Goal: Information Seeking & Learning: Learn about a topic

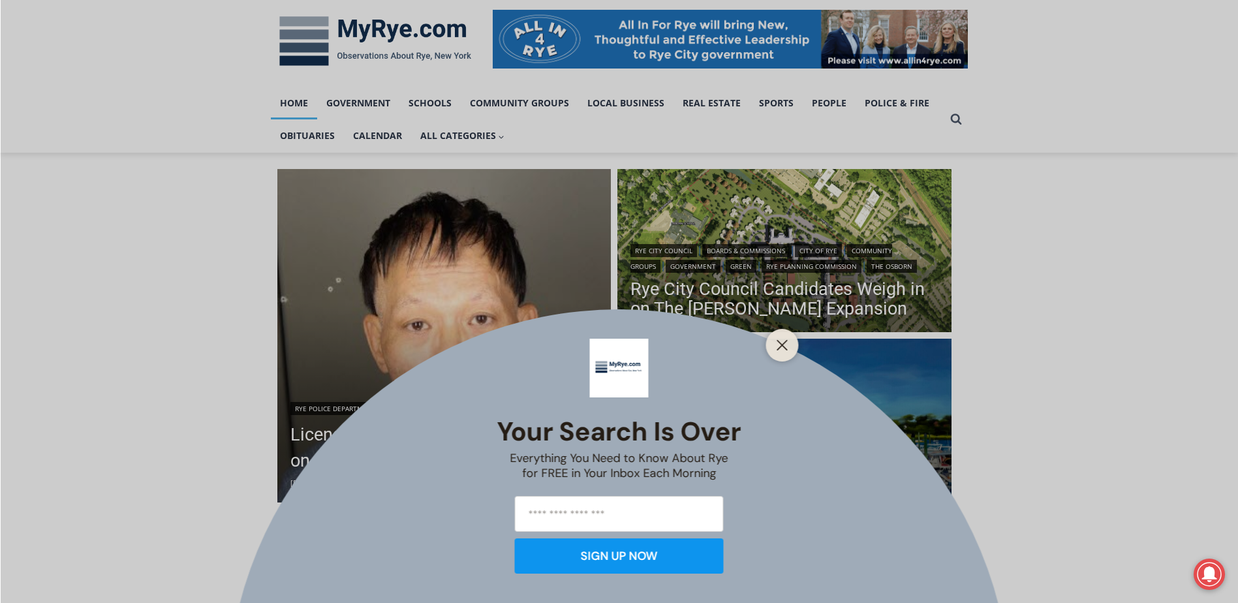
drag, startPoint x: 690, startPoint y: 298, endPoint x: 669, endPoint y: 304, distance: 21.7
click at [690, 298] on div "Your Search is Over Everything You Need to Know About Rye for FREE in Your Inbo…" at bounding box center [619, 301] width 1238 height 603
click at [773, 342] on button "Close" at bounding box center [782, 345] width 18 height 18
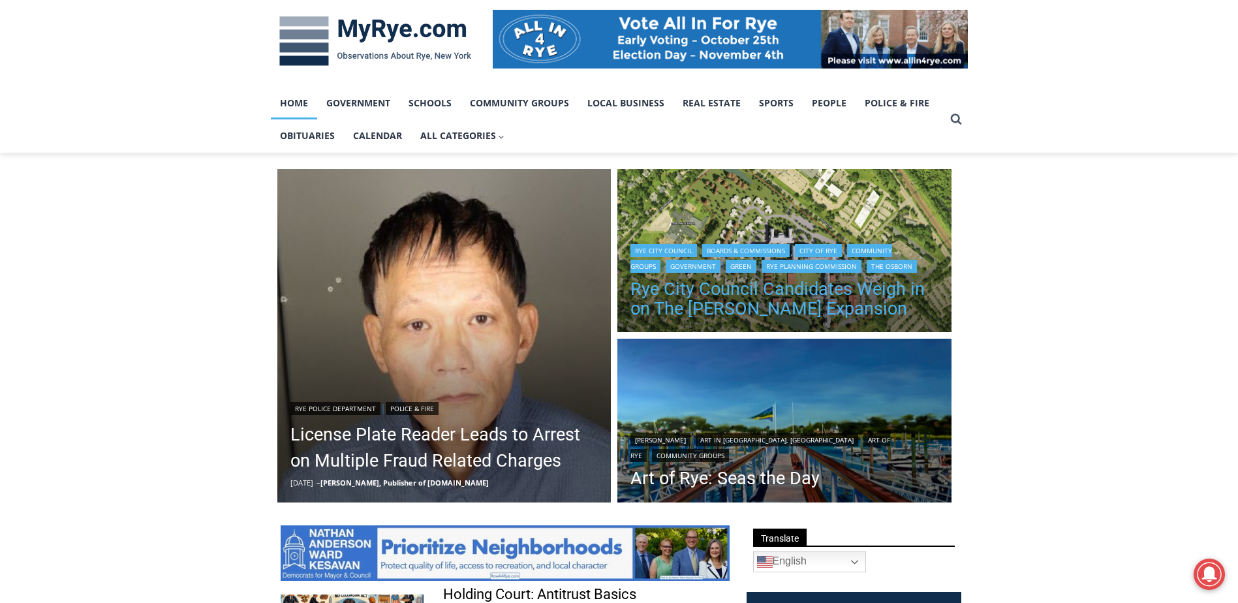
click at [765, 299] on link "Rye City Council Candidates Weigh in on The [PERSON_NAME] Expansion" at bounding box center [784, 298] width 308 height 39
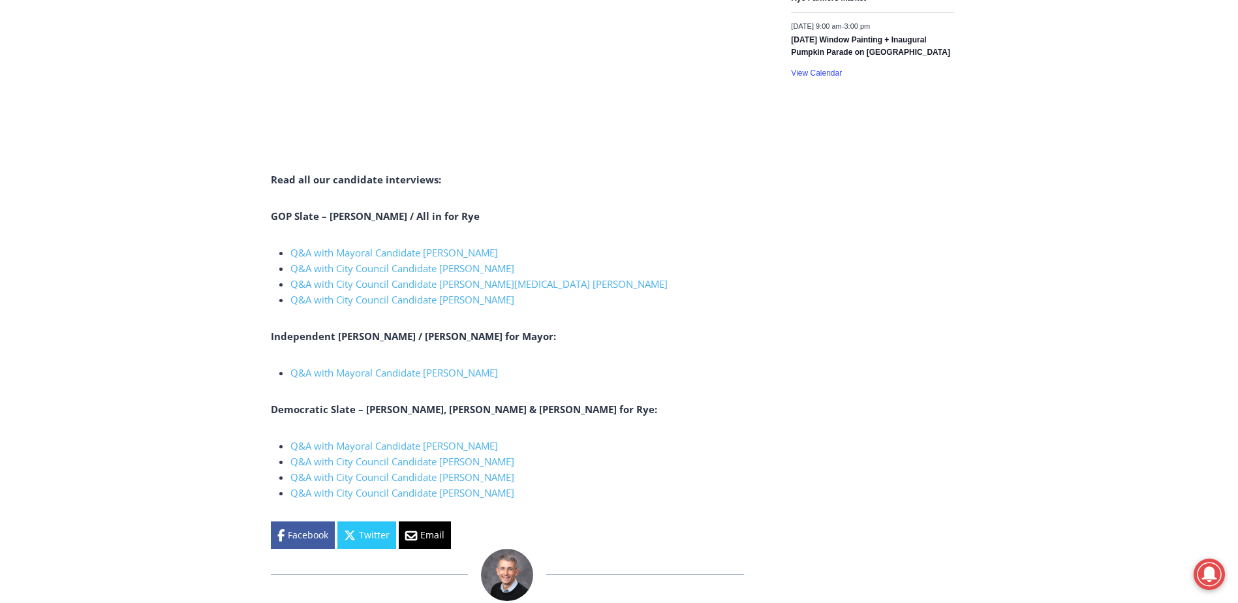
scroll to position [2414, 0]
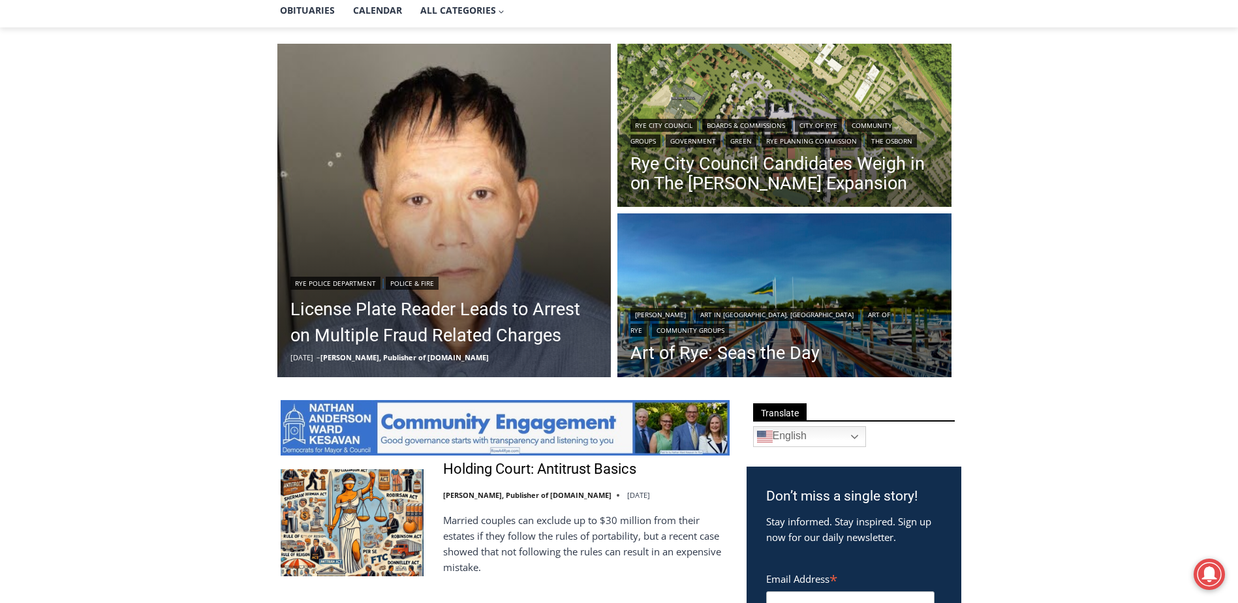
scroll to position [196, 0]
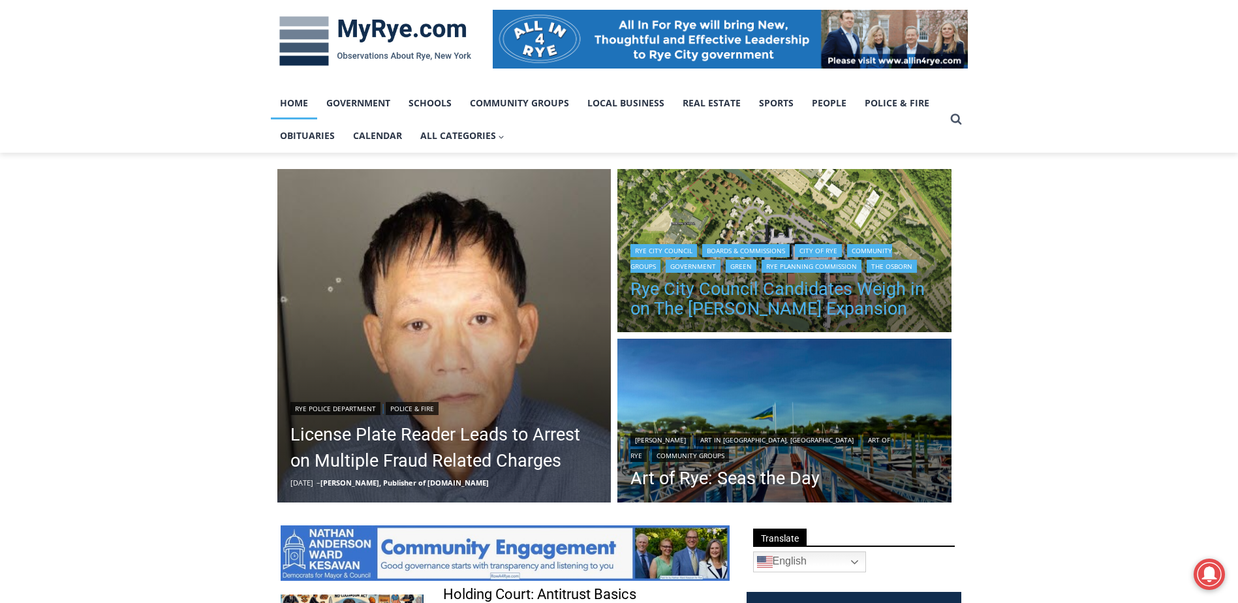
click at [677, 304] on link "Rye City Council Candidates Weigh in on The [PERSON_NAME] Expansion" at bounding box center [784, 298] width 308 height 39
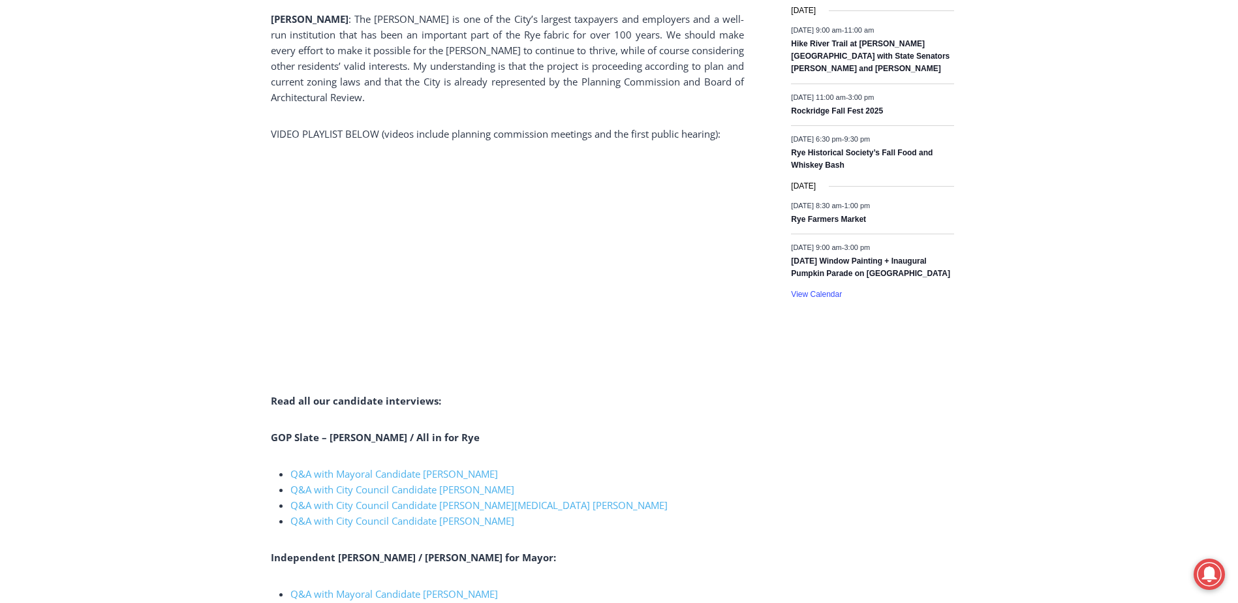
scroll to position [2258, 0]
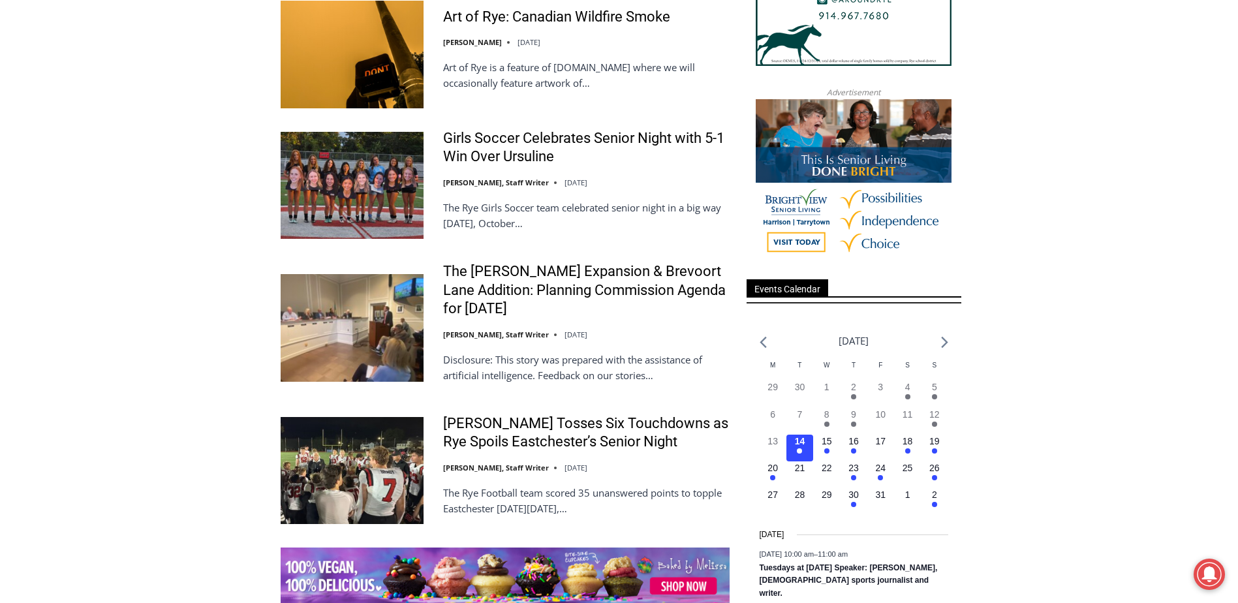
scroll to position [1631, 0]
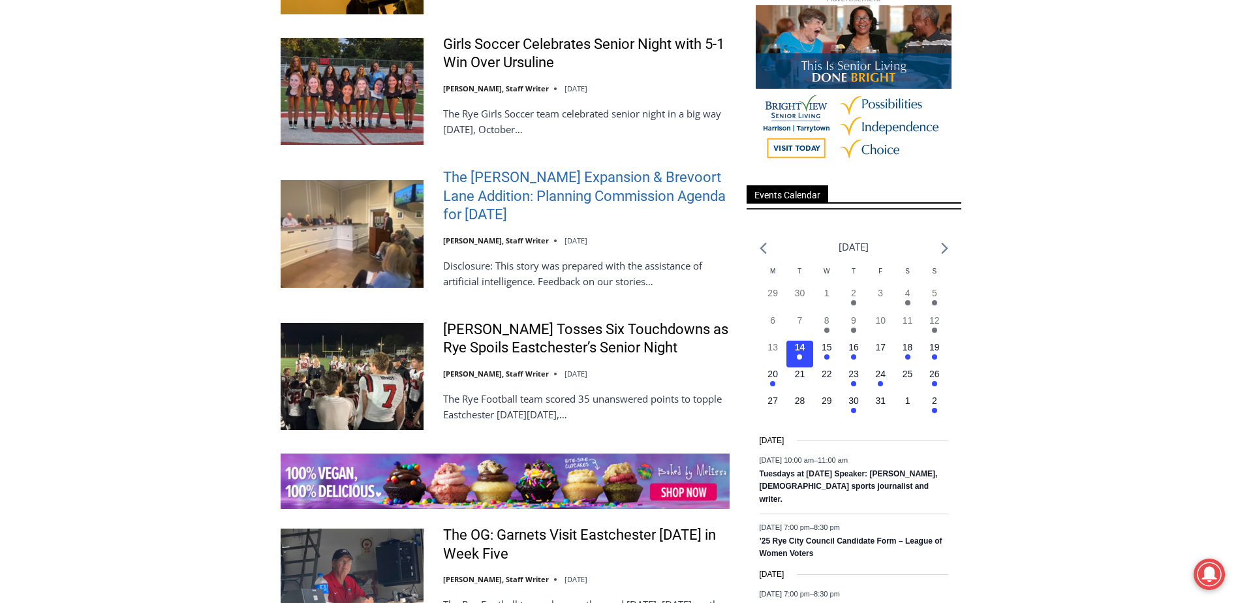
click at [496, 200] on link "The [PERSON_NAME] Expansion & Brevoort Lane Addition: Planning Commission Agend…" at bounding box center [586, 196] width 286 height 56
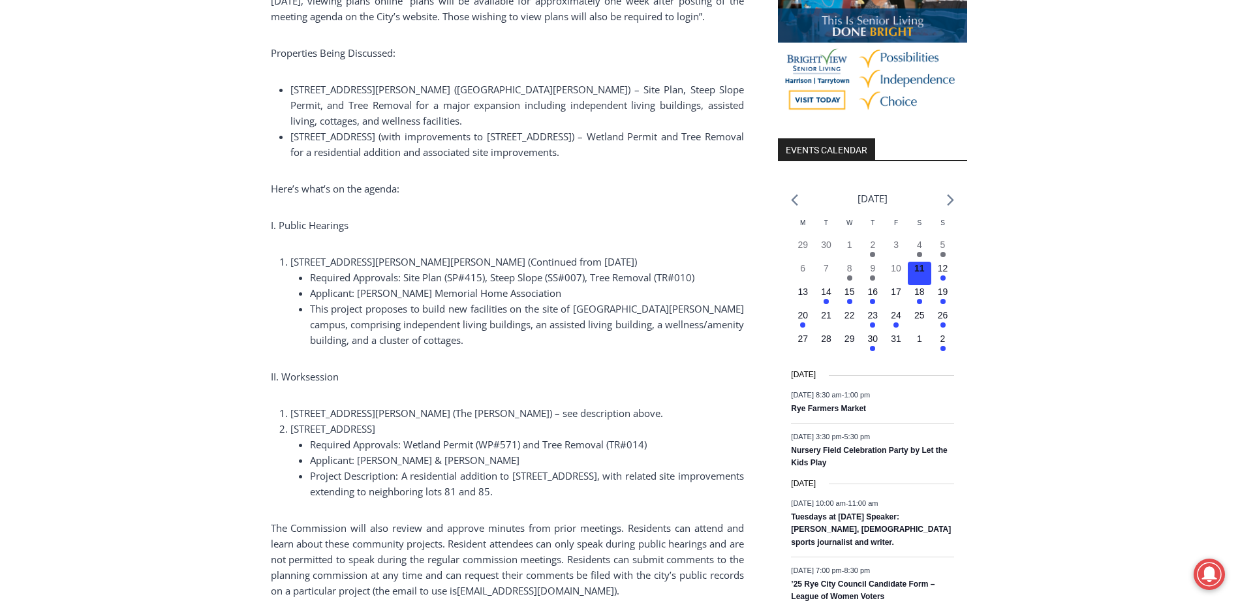
scroll to position [1280, 0]
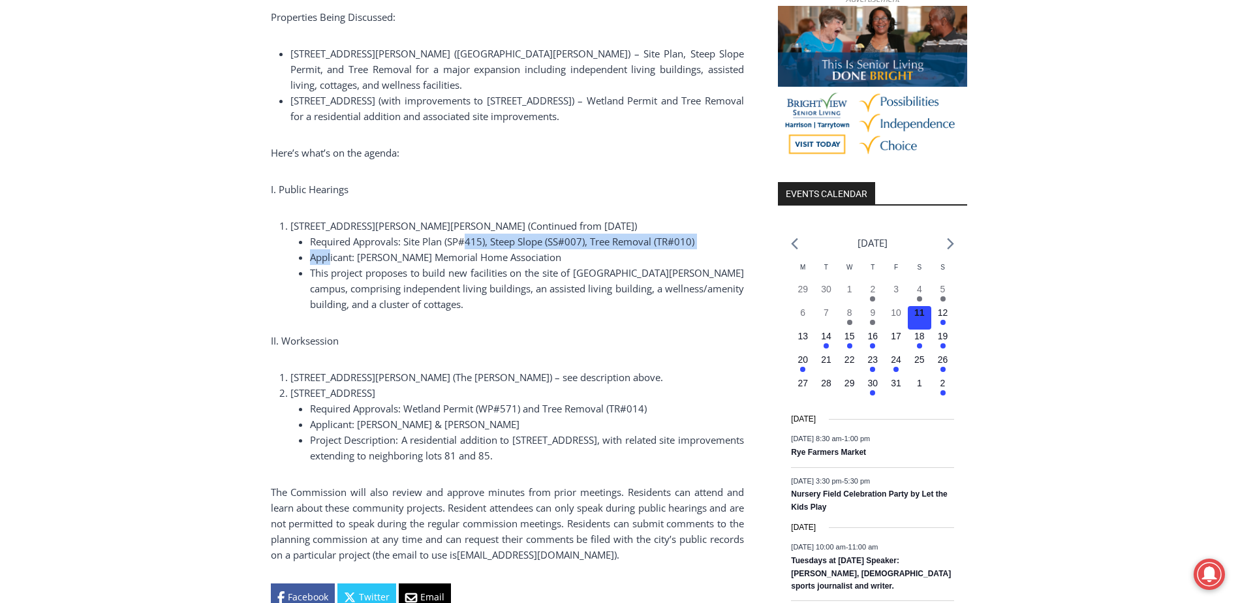
drag, startPoint x: 330, startPoint y: 246, endPoint x: 467, endPoint y: 231, distance: 137.9
click at [467, 234] on ul "Required Approvals: Site Plan (SP#415), Steep Slope (SS#007), Tree Removal (TR#…" at bounding box center [517, 273] width 454 height 78
